Goal: Navigation & Orientation: Find specific page/section

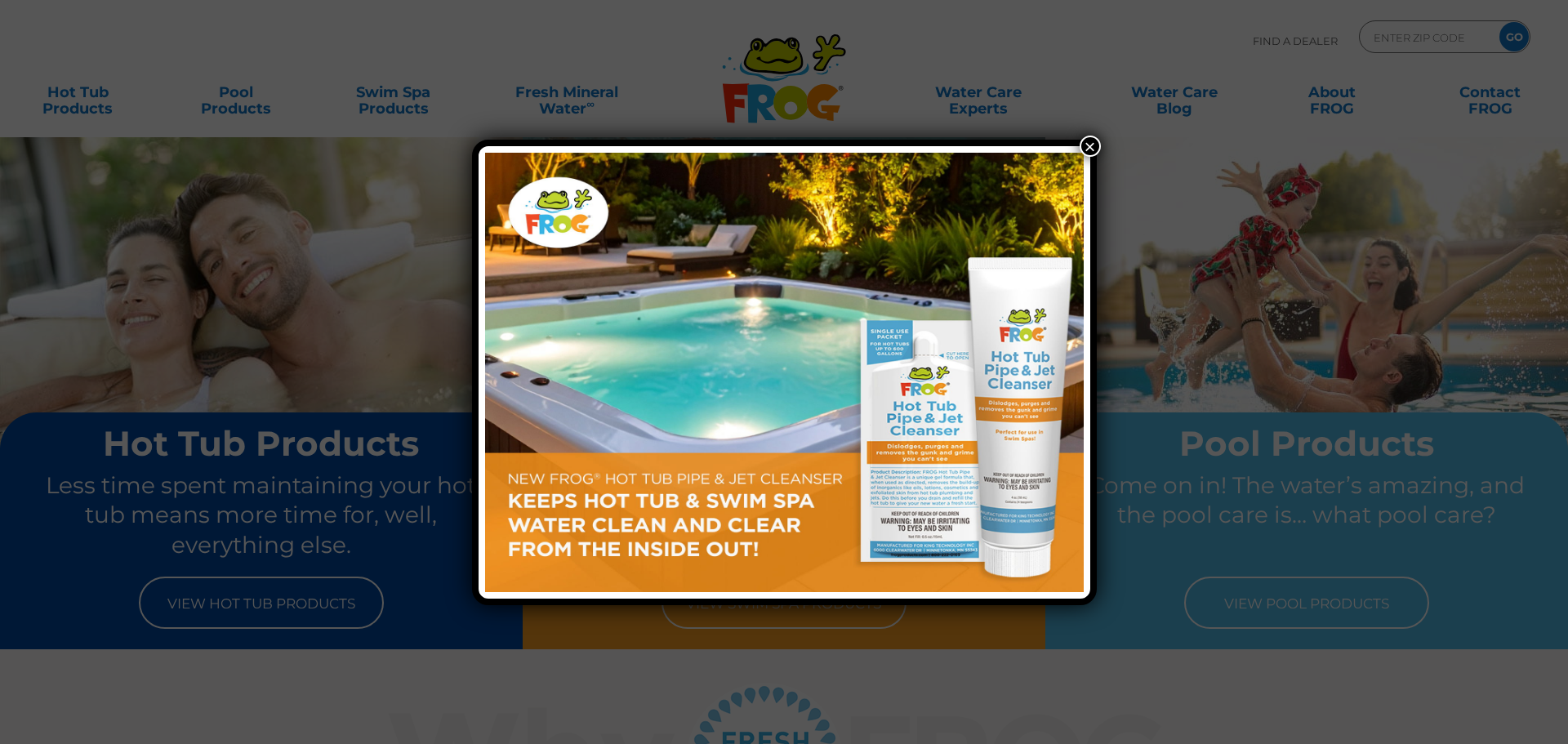
click at [1084, 140] on button "×" at bounding box center [1090, 146] width 21 height 21
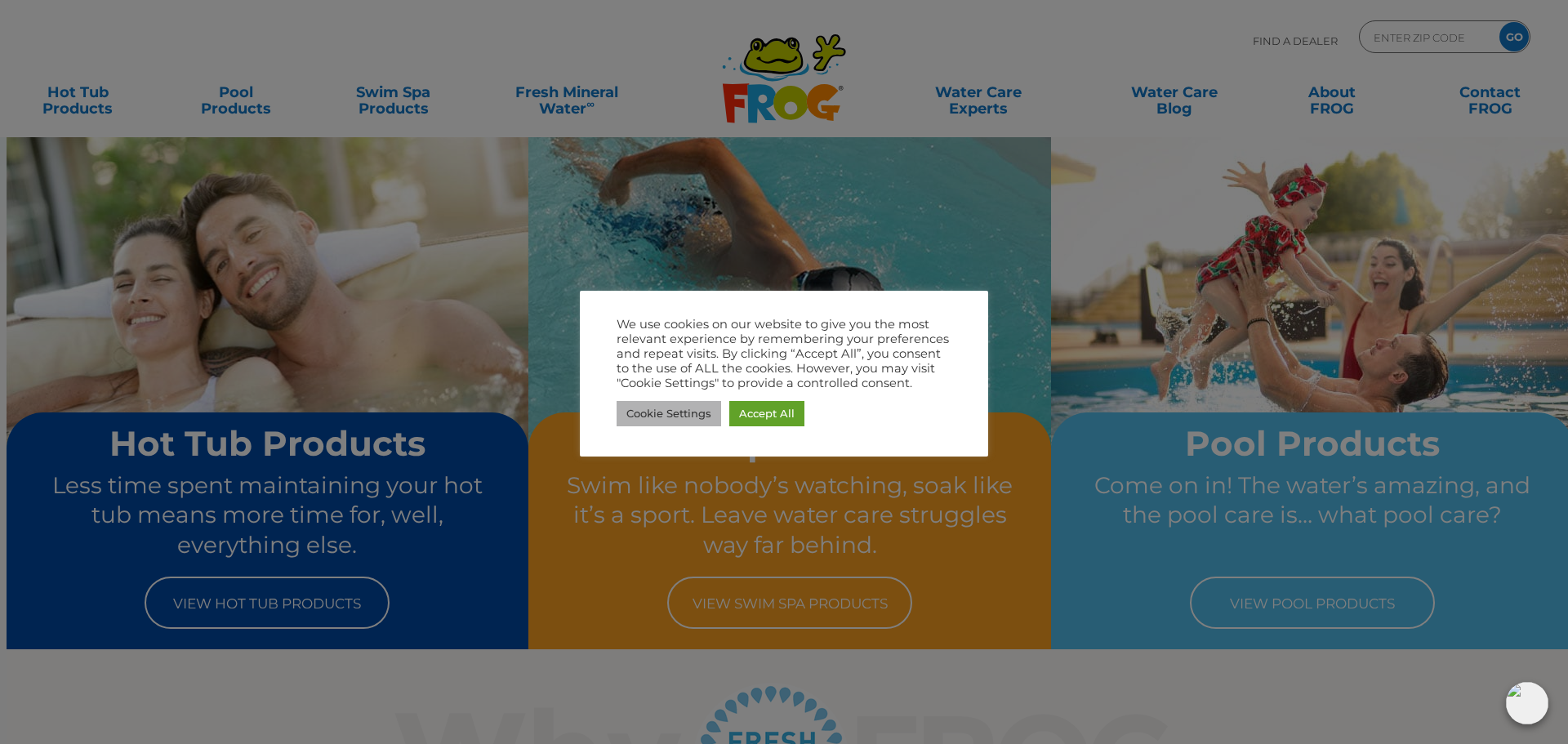
click at [651, 409] on link "Cookie Settings" at bounding box center [669, 414] width 105 height 25
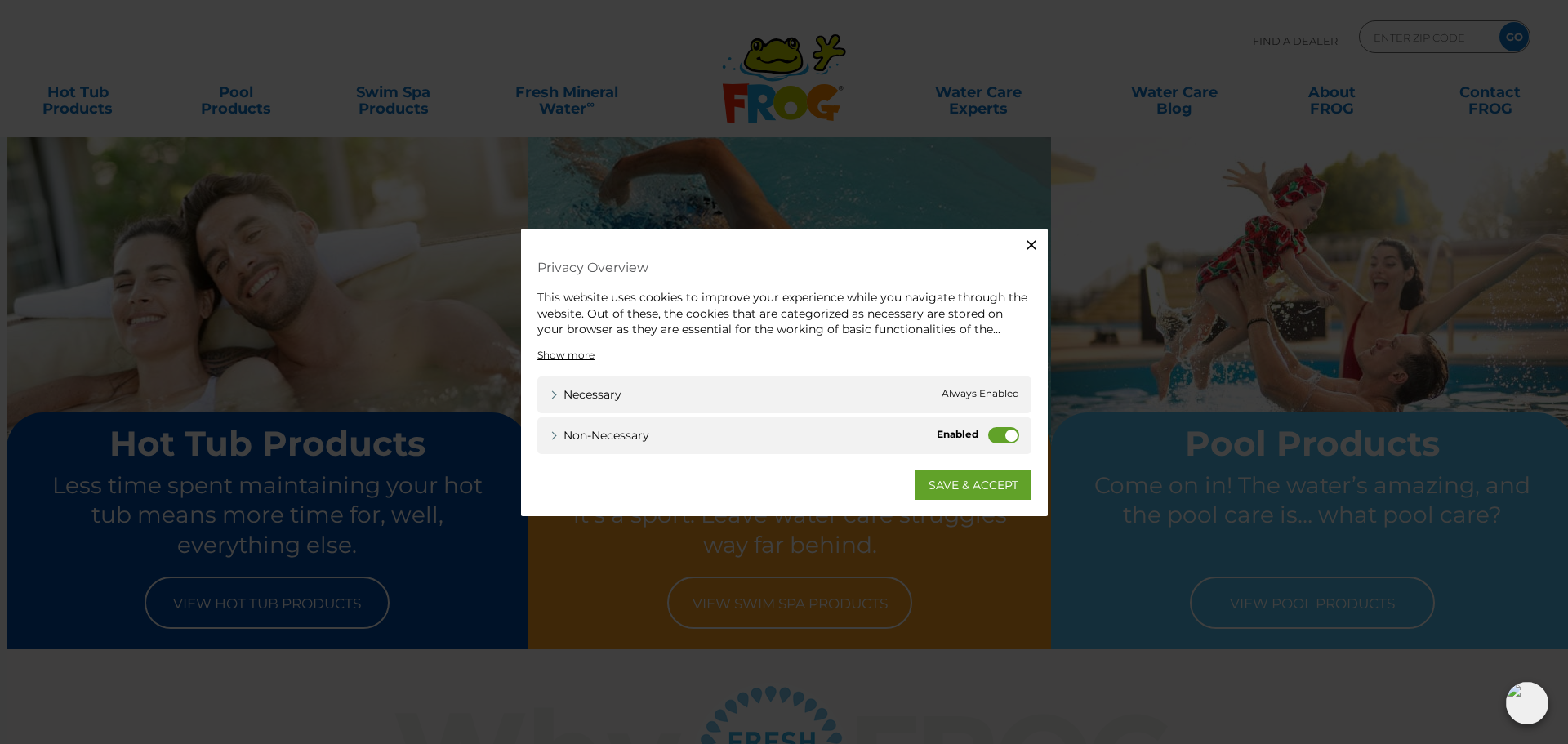
click at [1019, 440] on div "Non-necessary Non-necessary" at bounding box center [784, 435] width 494 height 37
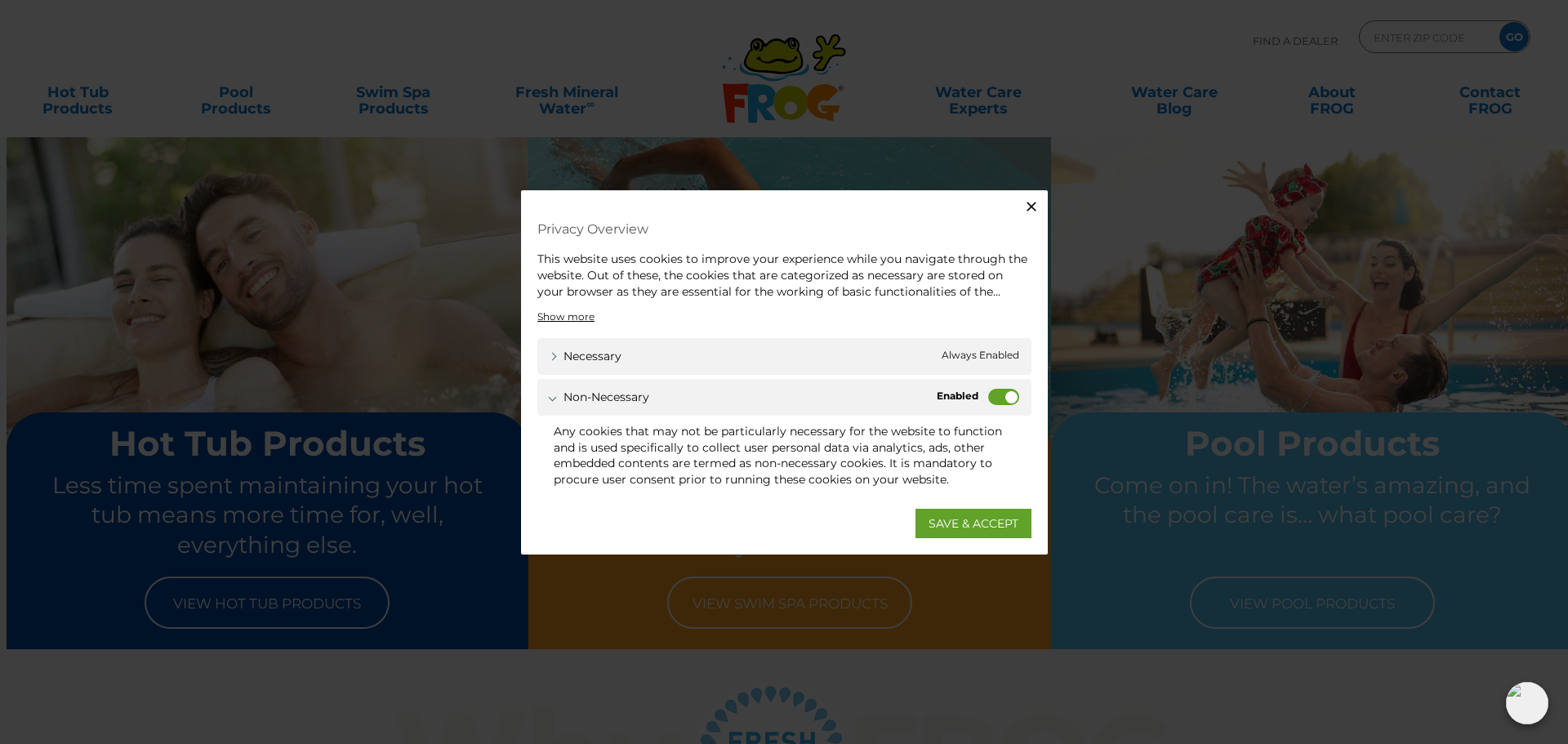
click at [1005, 390] on label "Non-necessary" at bounding box center [1004, 397] width 31 height 16
click at [0, 0] on input "Non-necessary" at bounding box center [0, 0] width 0 height 0
click at [1002, 523] on link "SAVE & ACCEPT" at bounding box center [973, 523] width 116 height 30
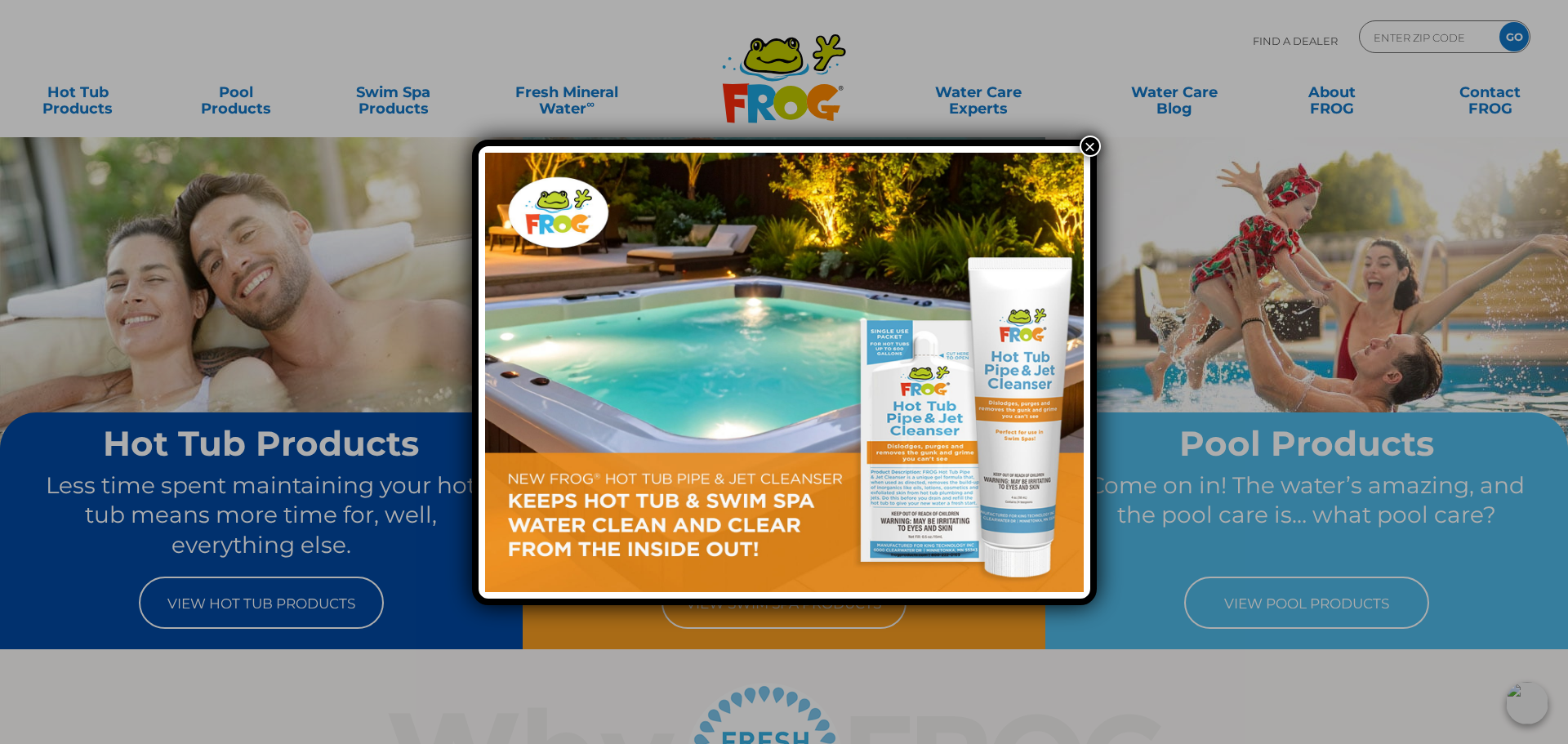
drag, startPoint x: 1088, startPoint y: 144, endPoint x: 838, endPoint y: 395, distance: 354.3
click at [842, 395] on div "×" at bounding box center [784, 372] width 624 height 466
click at [1091, 148] on button "×" at bounding box center [1090, 146] width 21 height 21
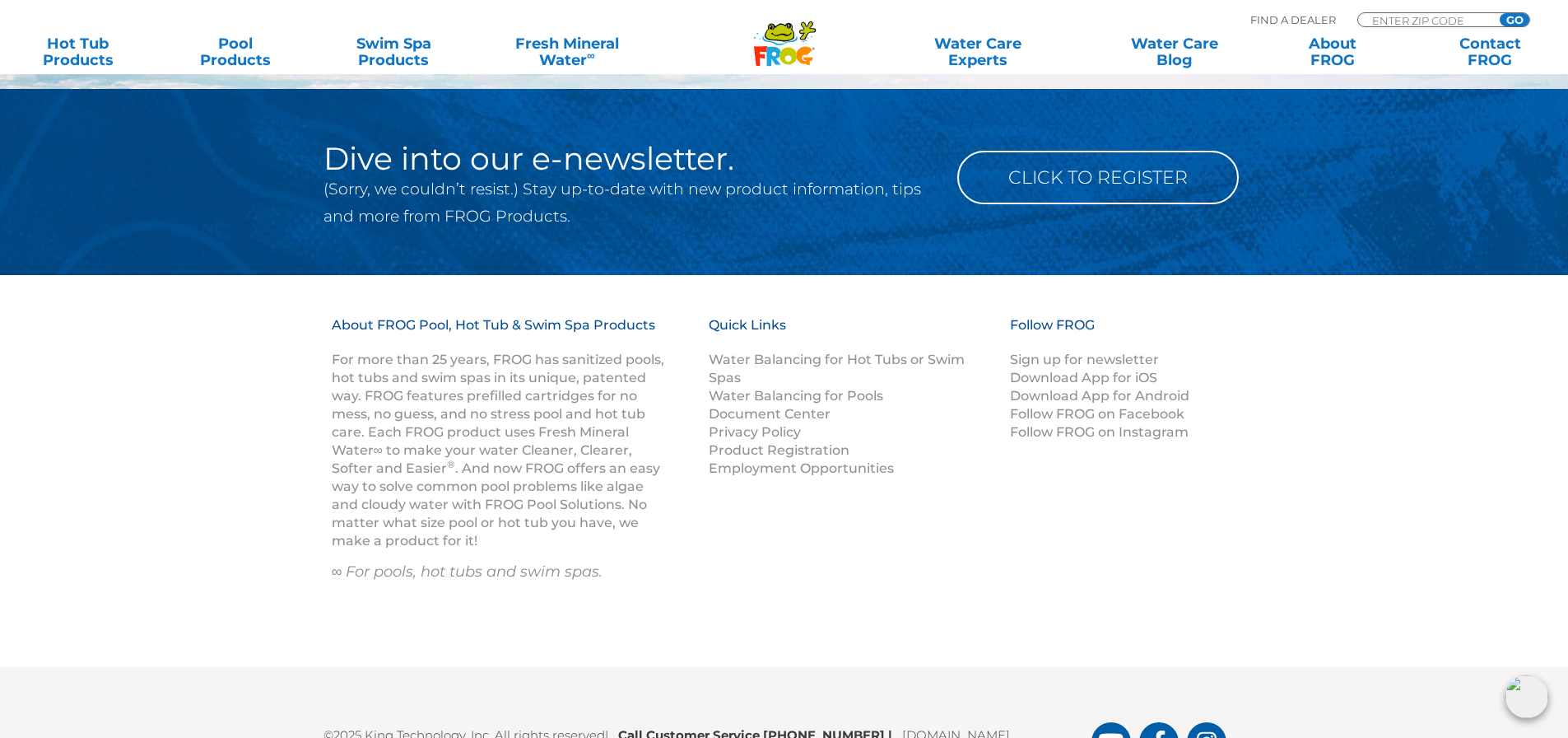
scroll to position [2205, 0]
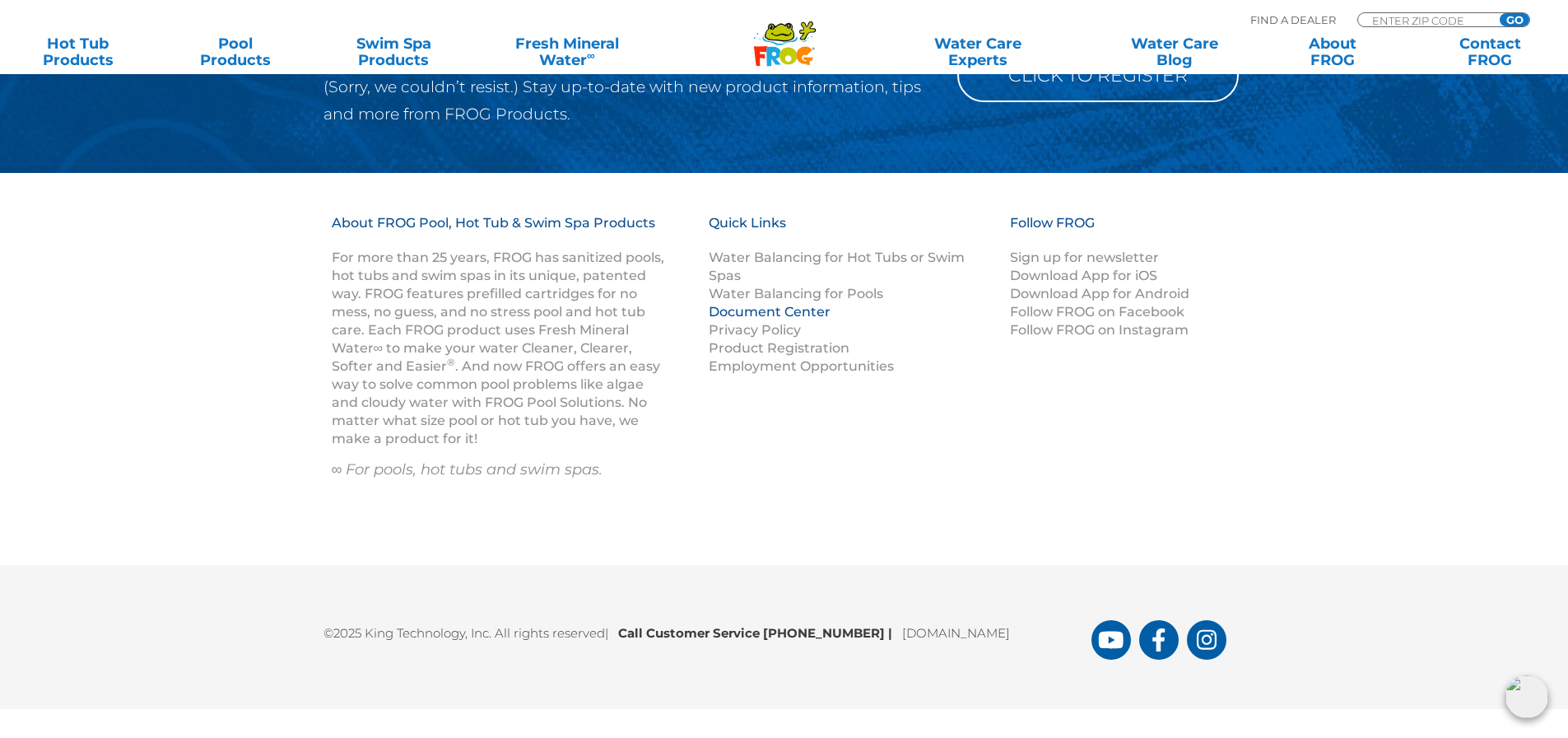
click at [742, 304] on link "Document Center" at bounding box center [769, 312] width 122 height 15
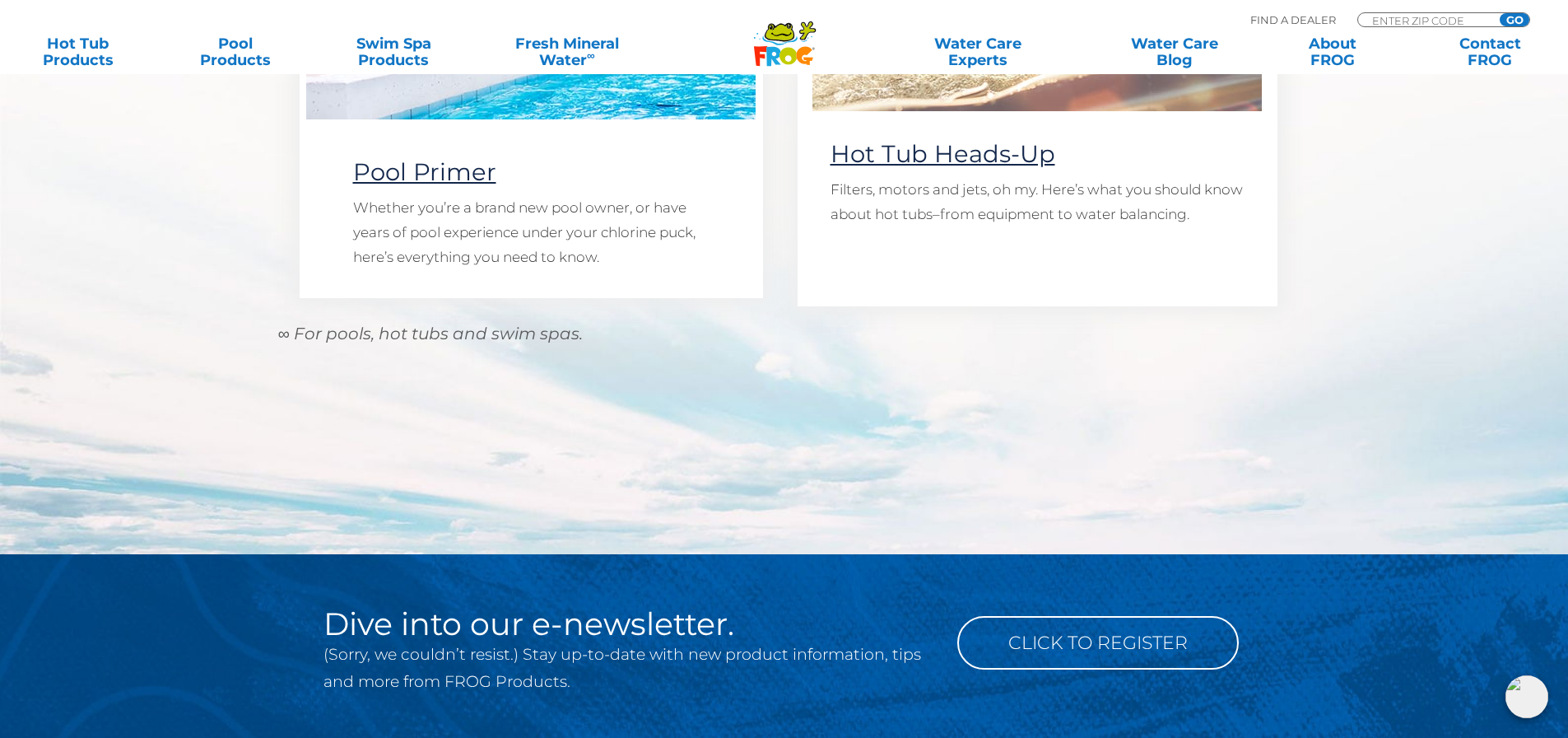
scroll to position [1382, 0]
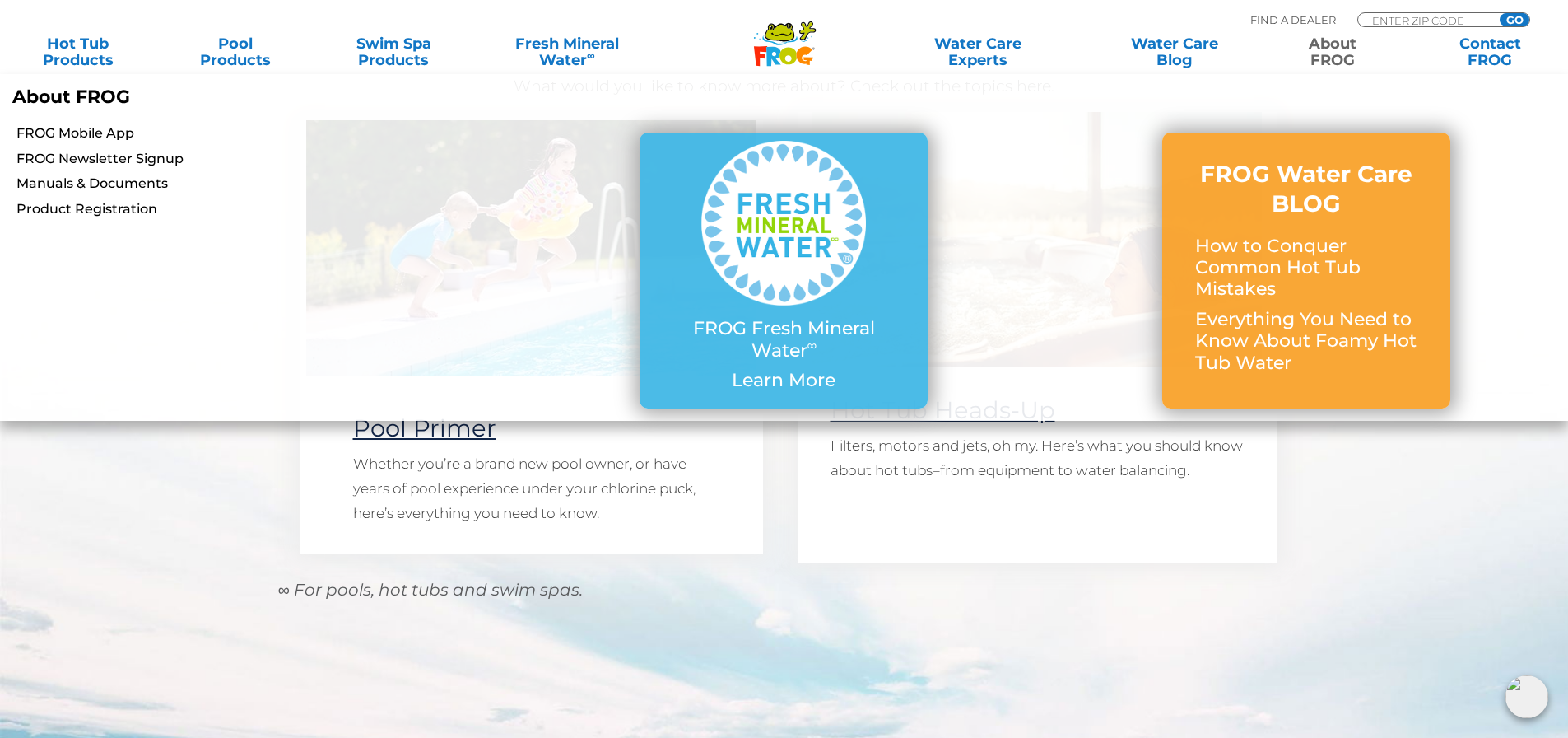
click at [1339, 56] on link "About FROG" at bounding box center [1331, 52] width 123 height 33
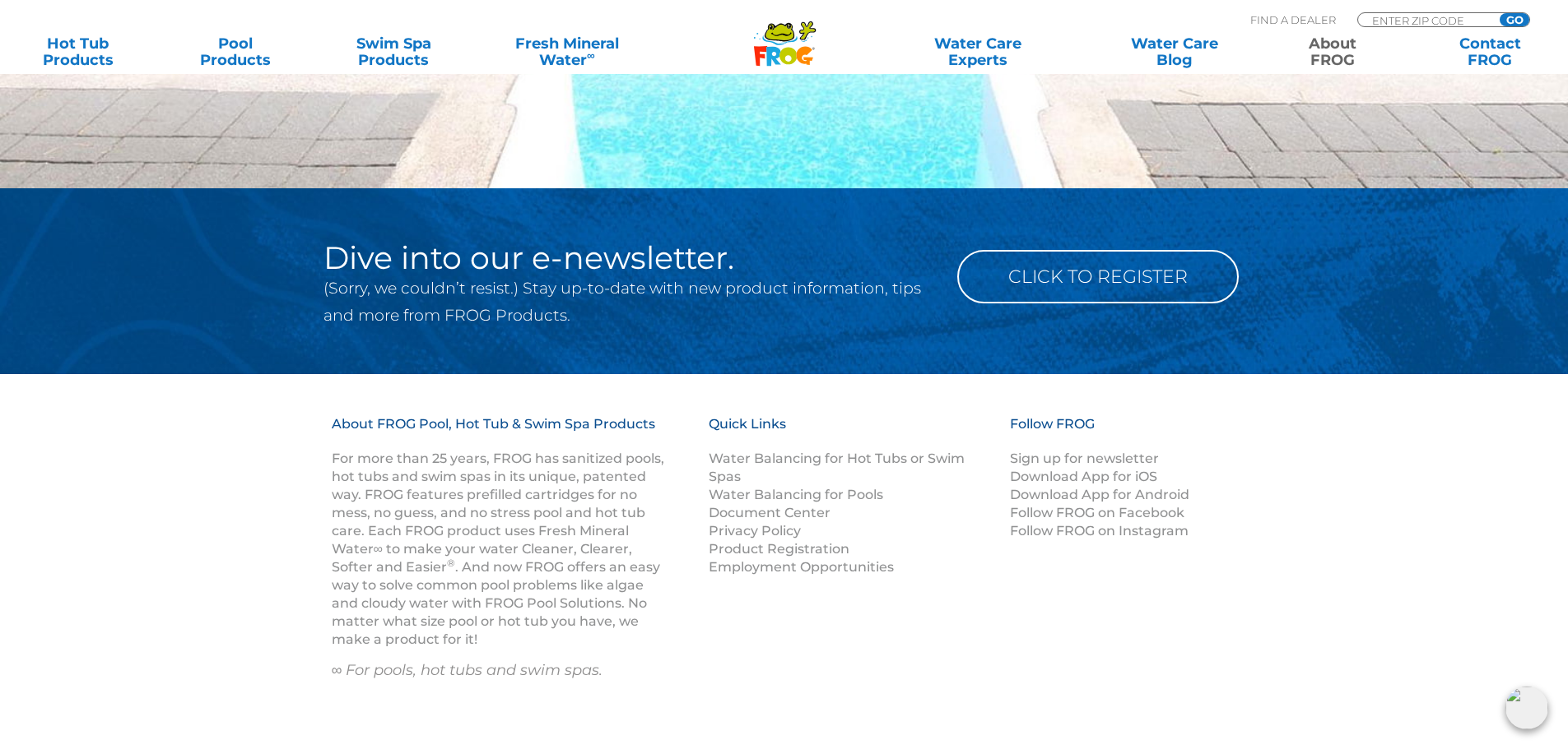
scroll to position [2414, 0]
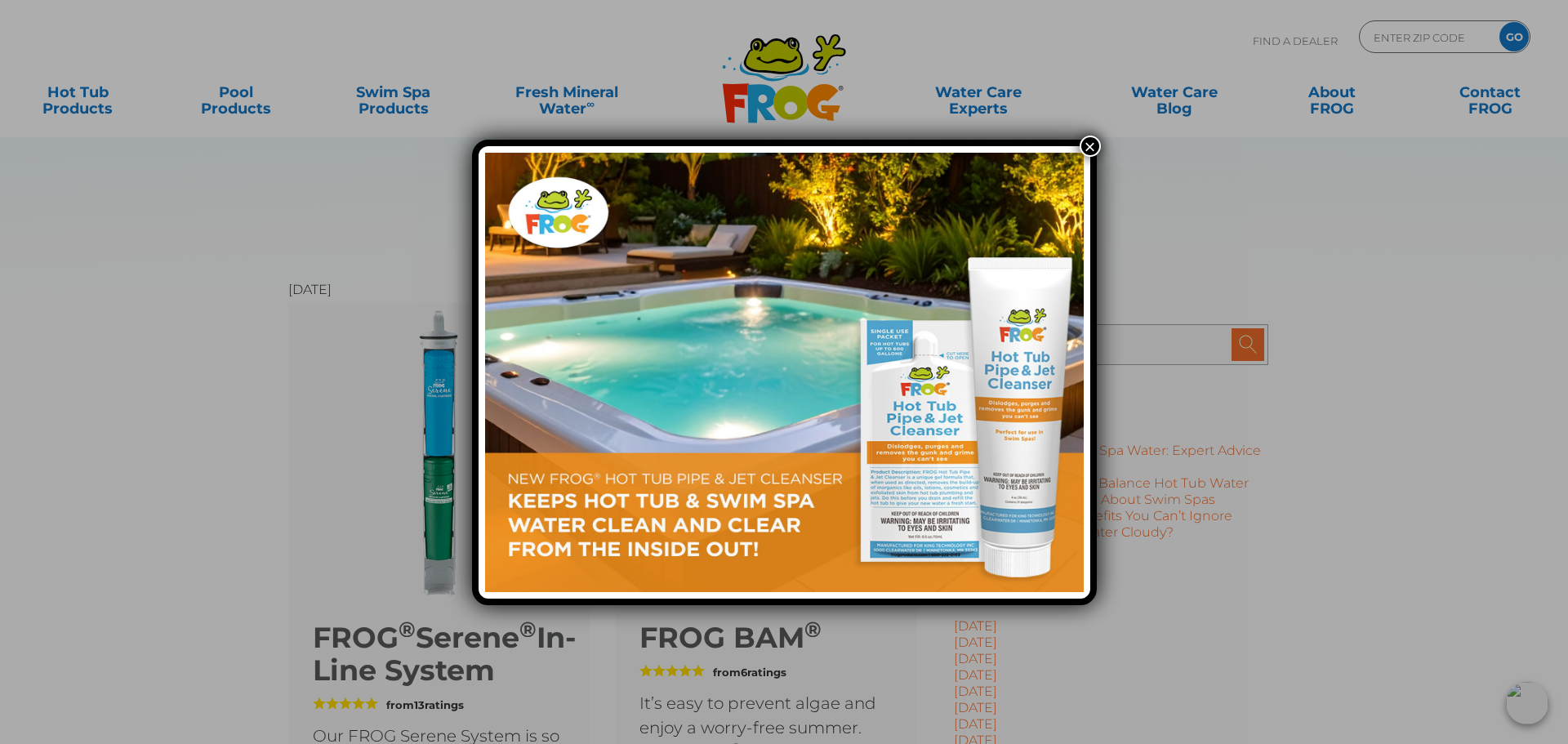
click at [261, 514] on div "×" at bounding box center [784, 372] width 1568 height 744
click at [1087, 142] on button "×" at bounding box center [1090, 146] width 21 height 21
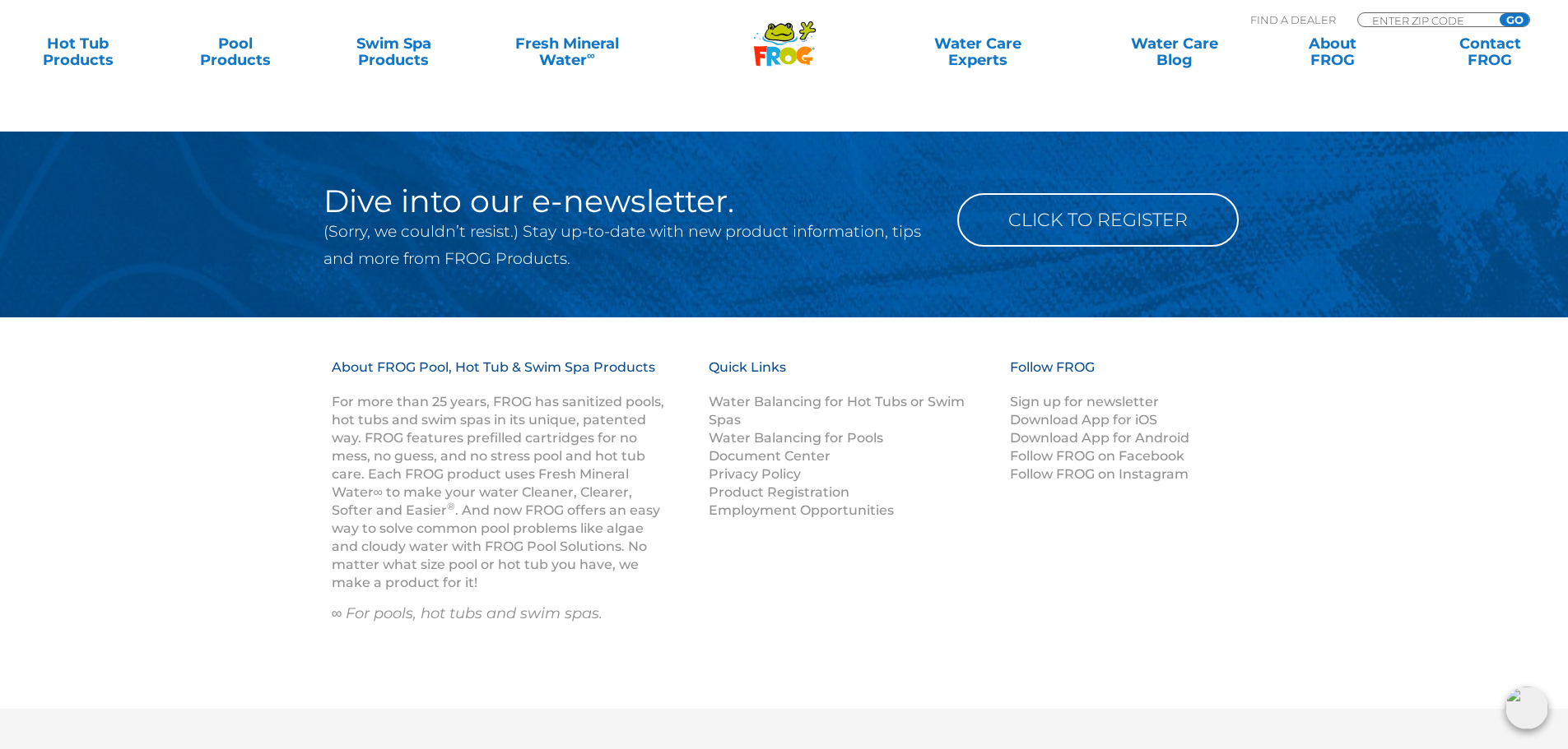
scroll to position [5483, 0]
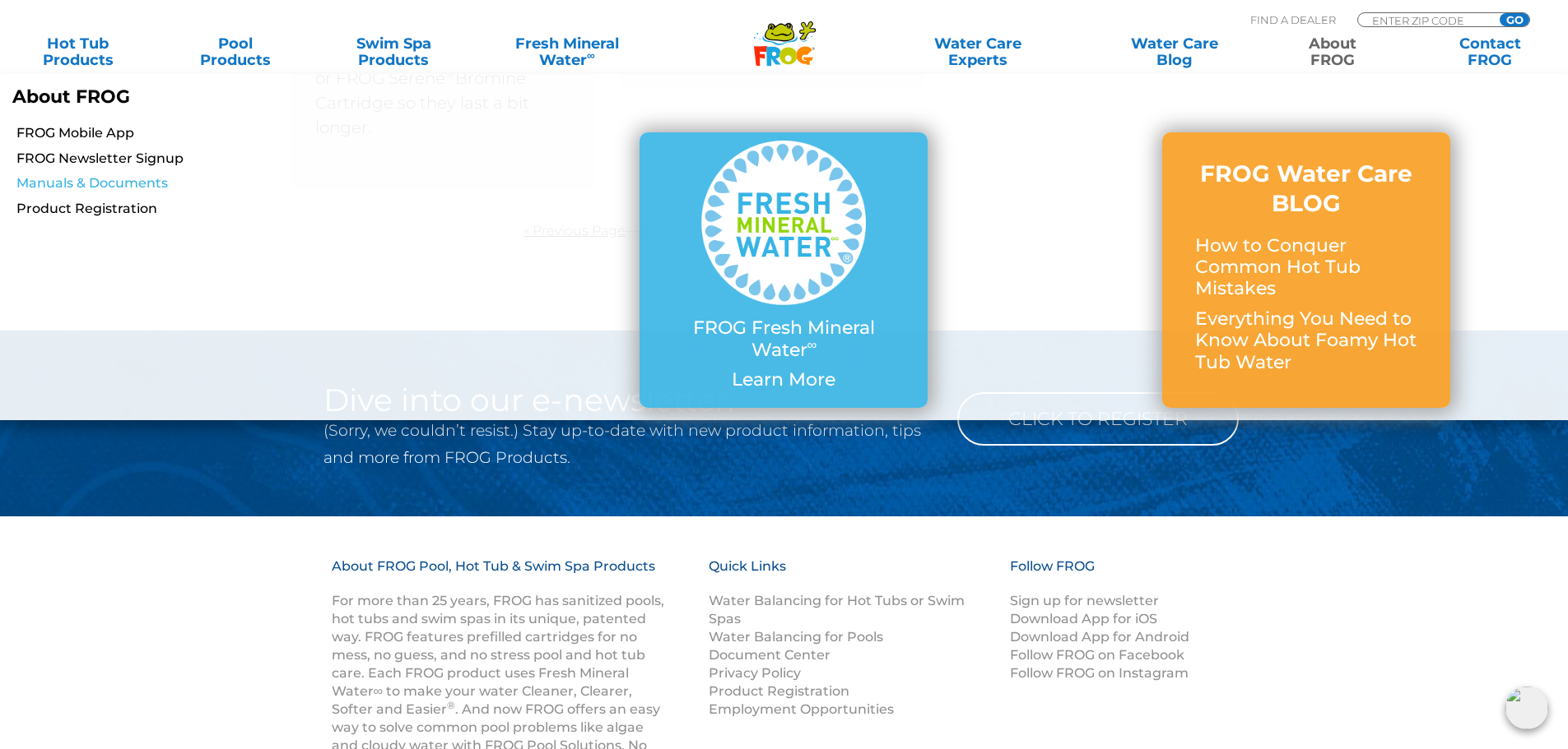
click at [106, 183] on link "Manuals & Documents" at bounding box center [270, 184] width 506 height 18
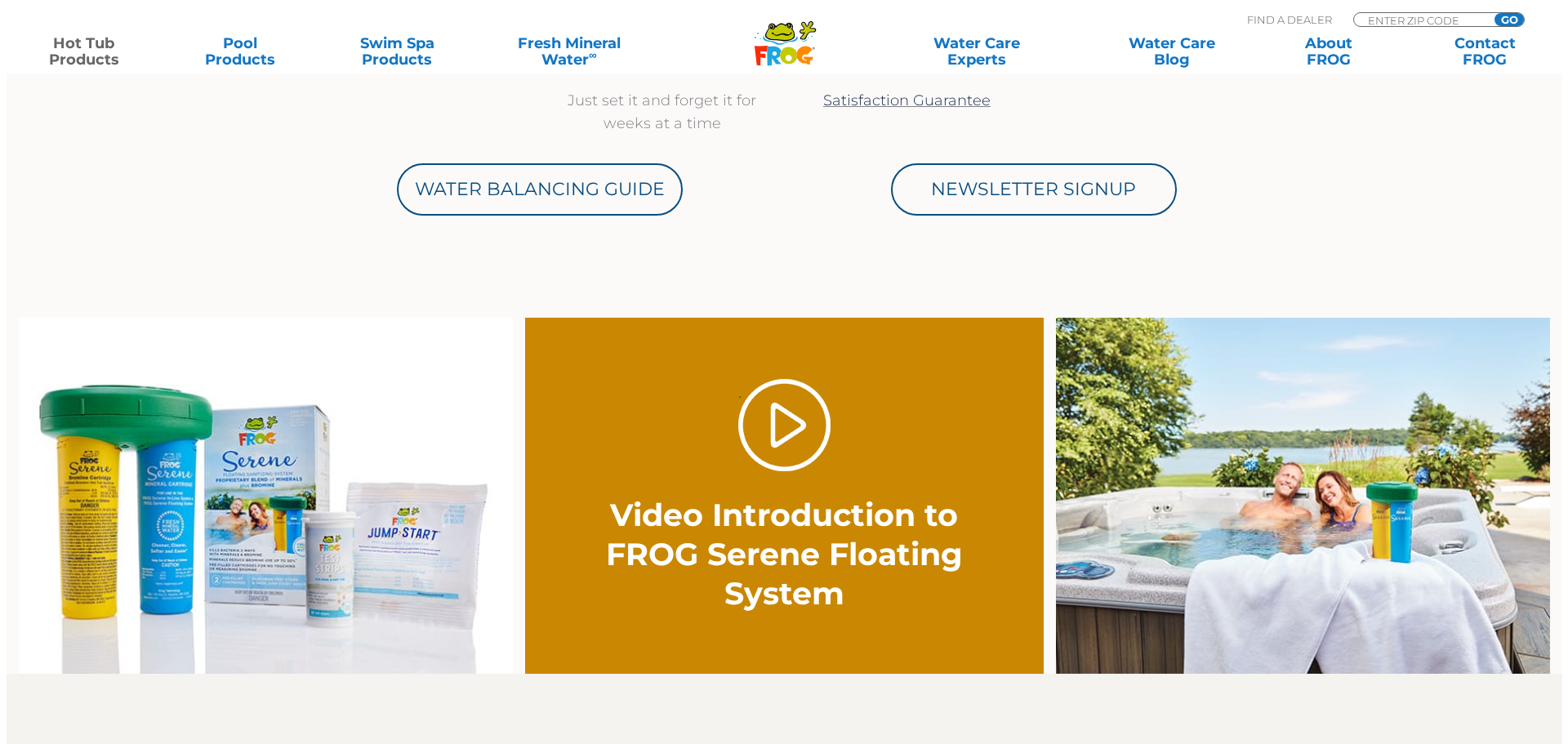
scroll to position [1389, 0]
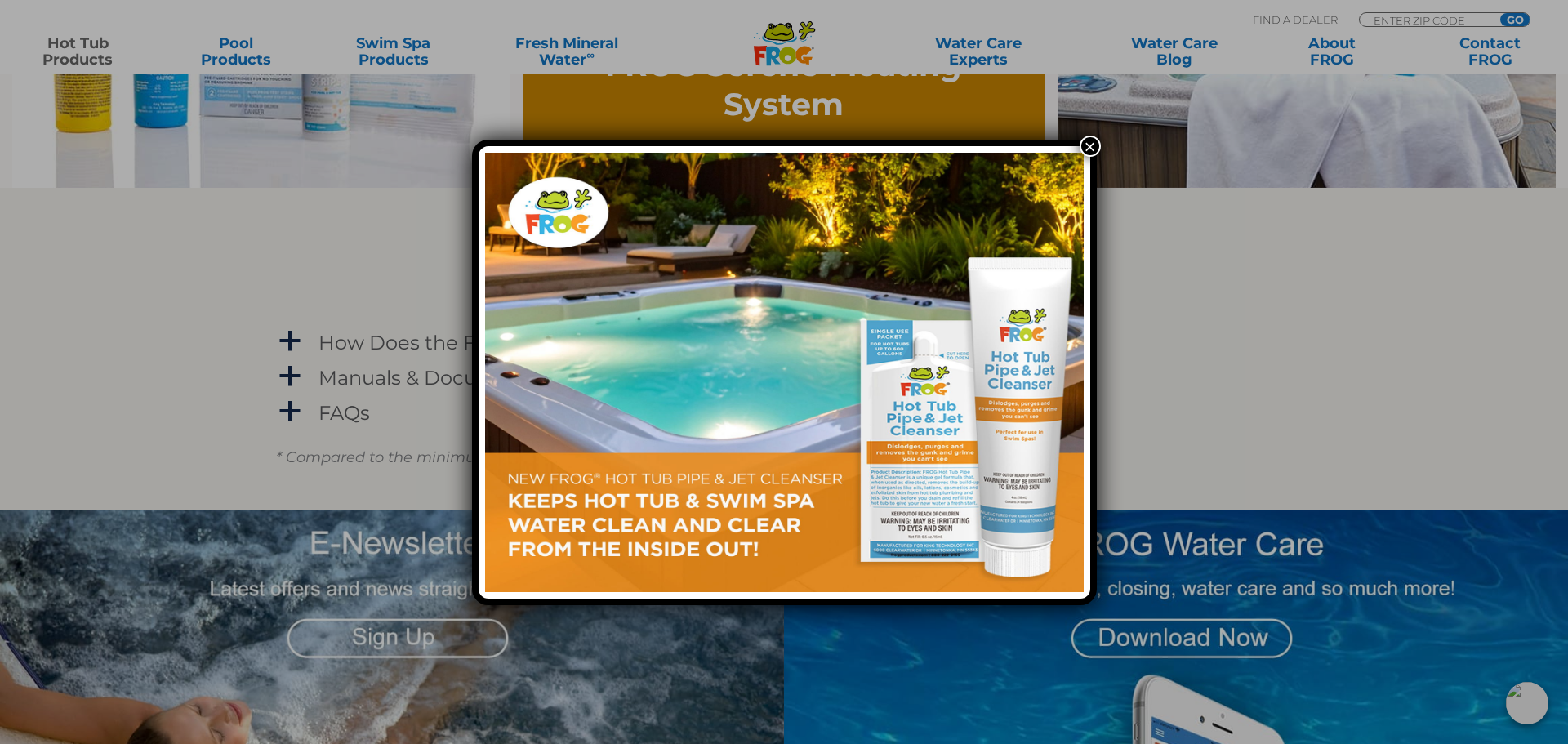
click at [1085, 146] on button "×" at bounding box center [1090, 146] width 21 height 21
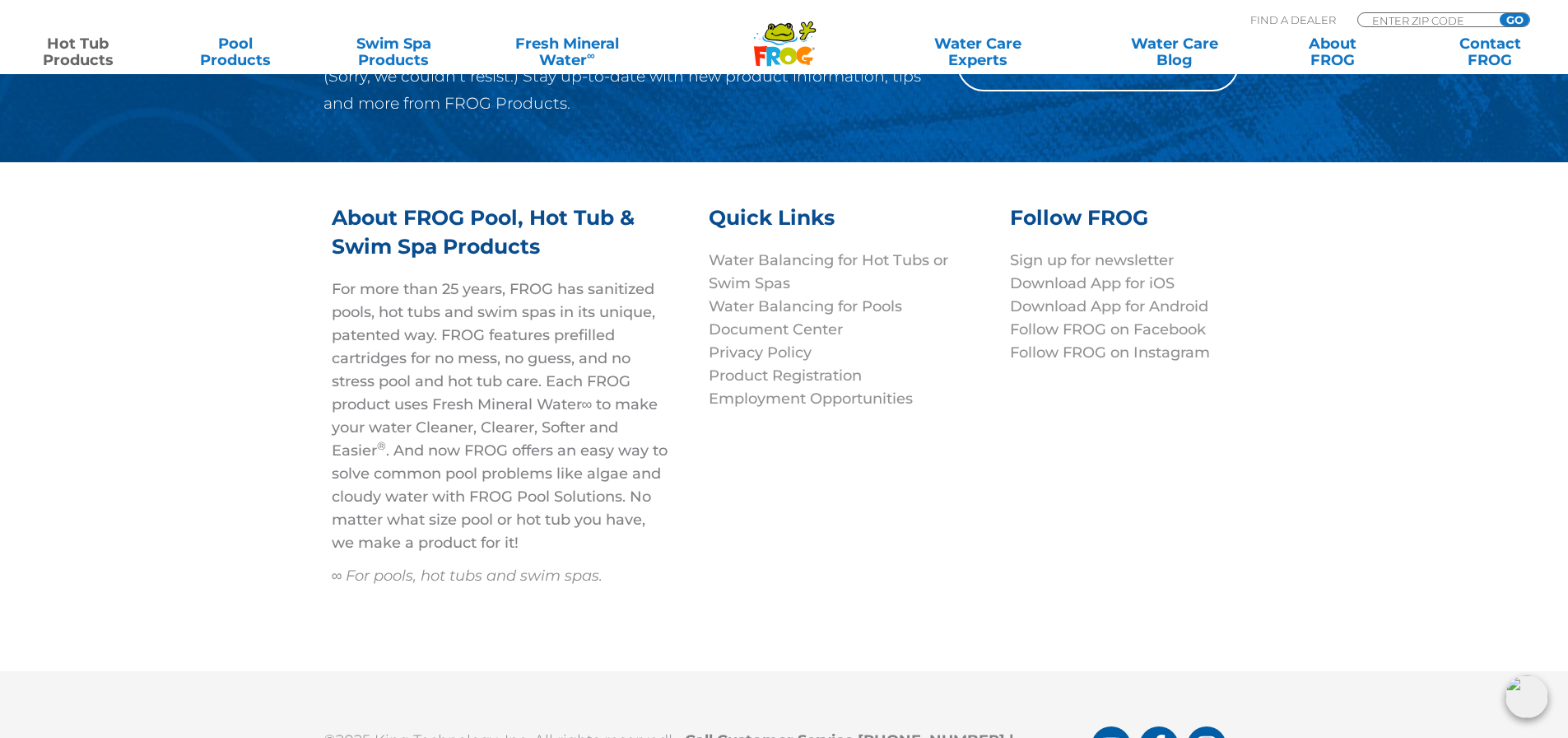
scroll to position [4852, 0]
